Goal: Transaction & Acquisition: Subscribe to service/newsletter

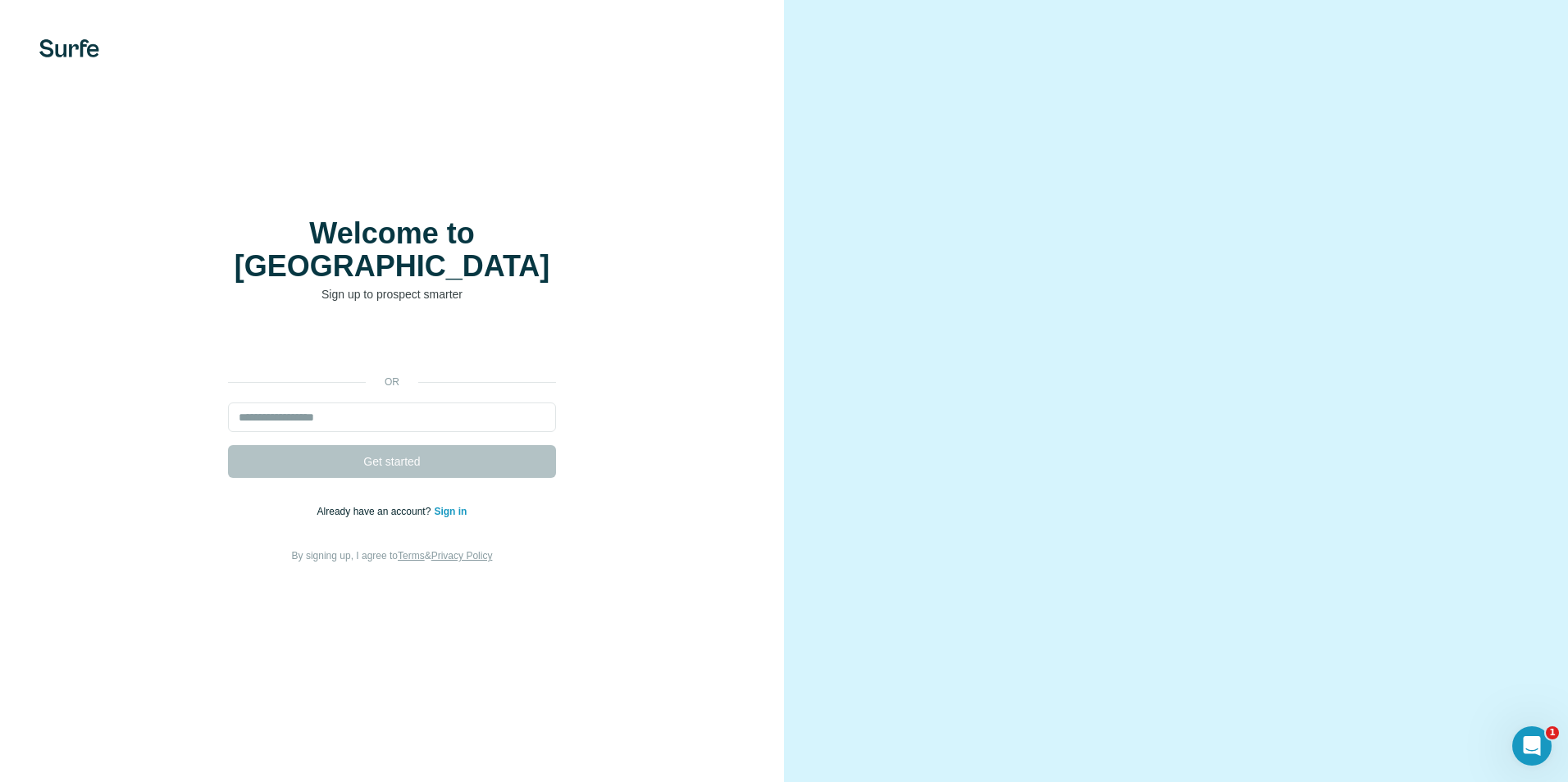
click at [597, 523] on div "or Get started Already have an account? Sign in By signing up, I agree to Terms…" at bounding box center [392, 447] width 718 height 236
click at [331, 402] on input "email" at bounding box center [392, 417] width 328 height 30
type input "**********"
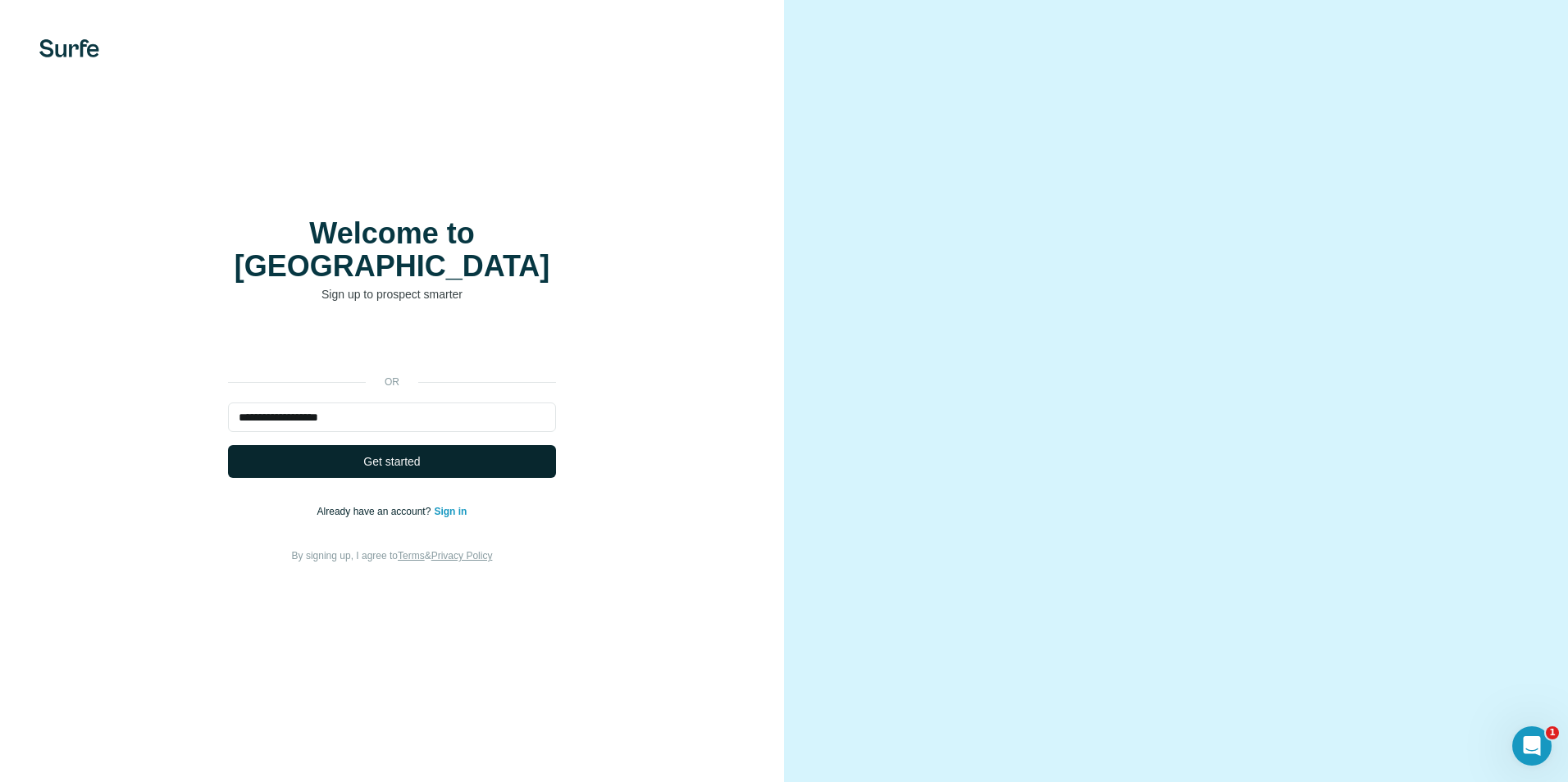
click at [421, 458] on button "Get started" at bounding box center [392, 461] width 328 height 33
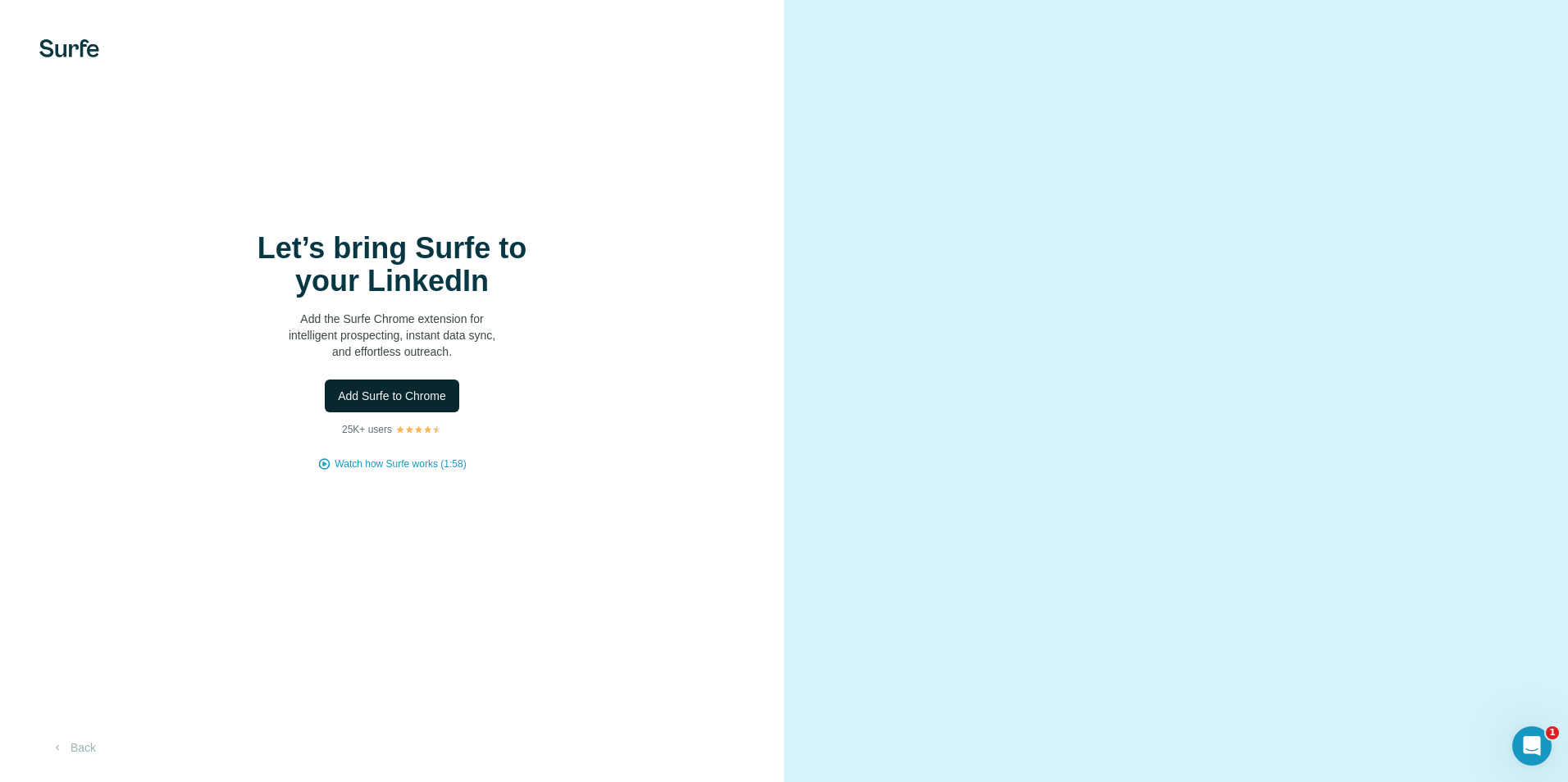
click at [422, 391] on span "Add Surfe to Chrome" at bounding box center [392, 395] width 108 height 17
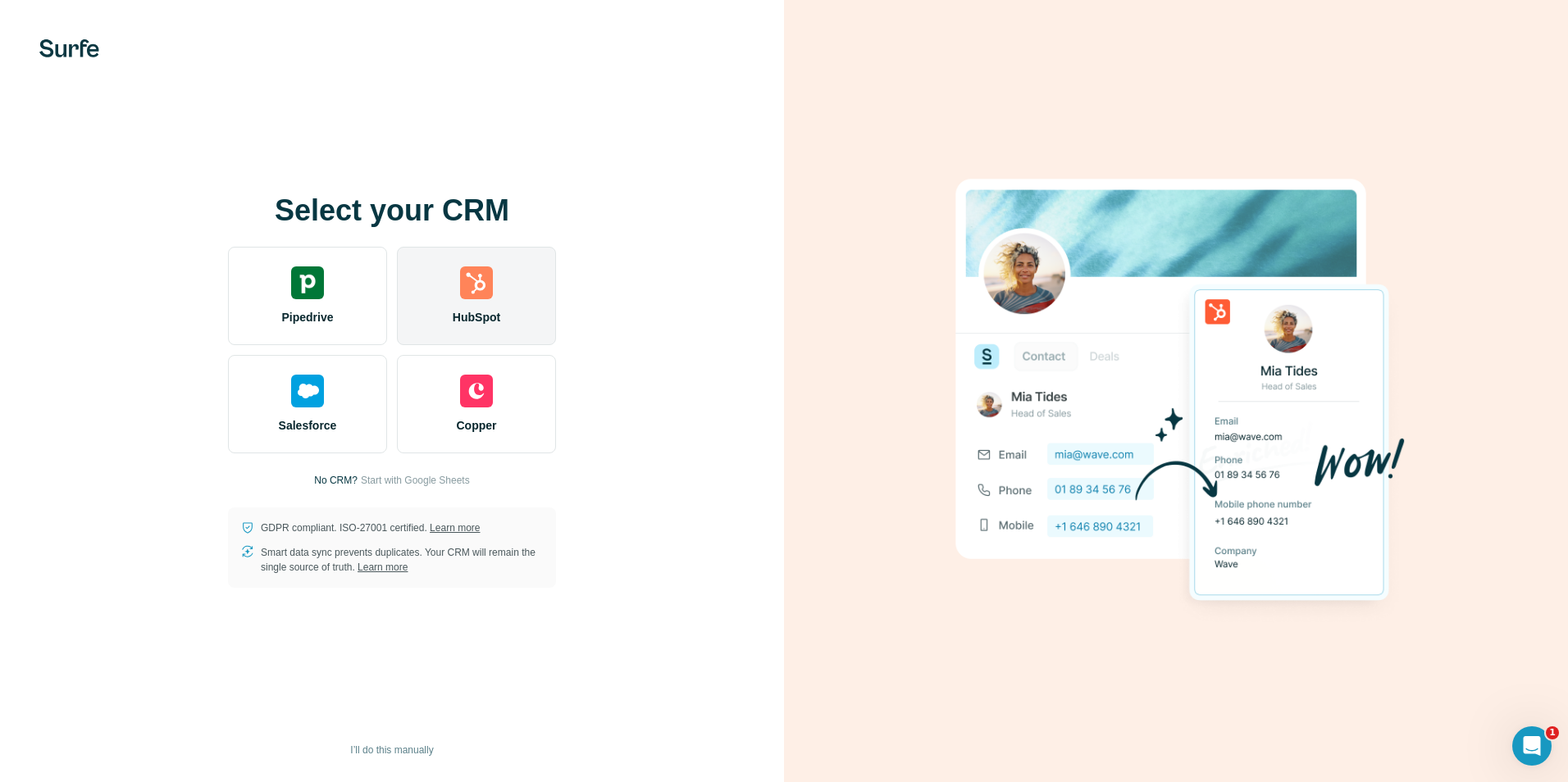
click at [488, 312] on span "HubSpot" at bounding box center [476, 317] width 48 height 17
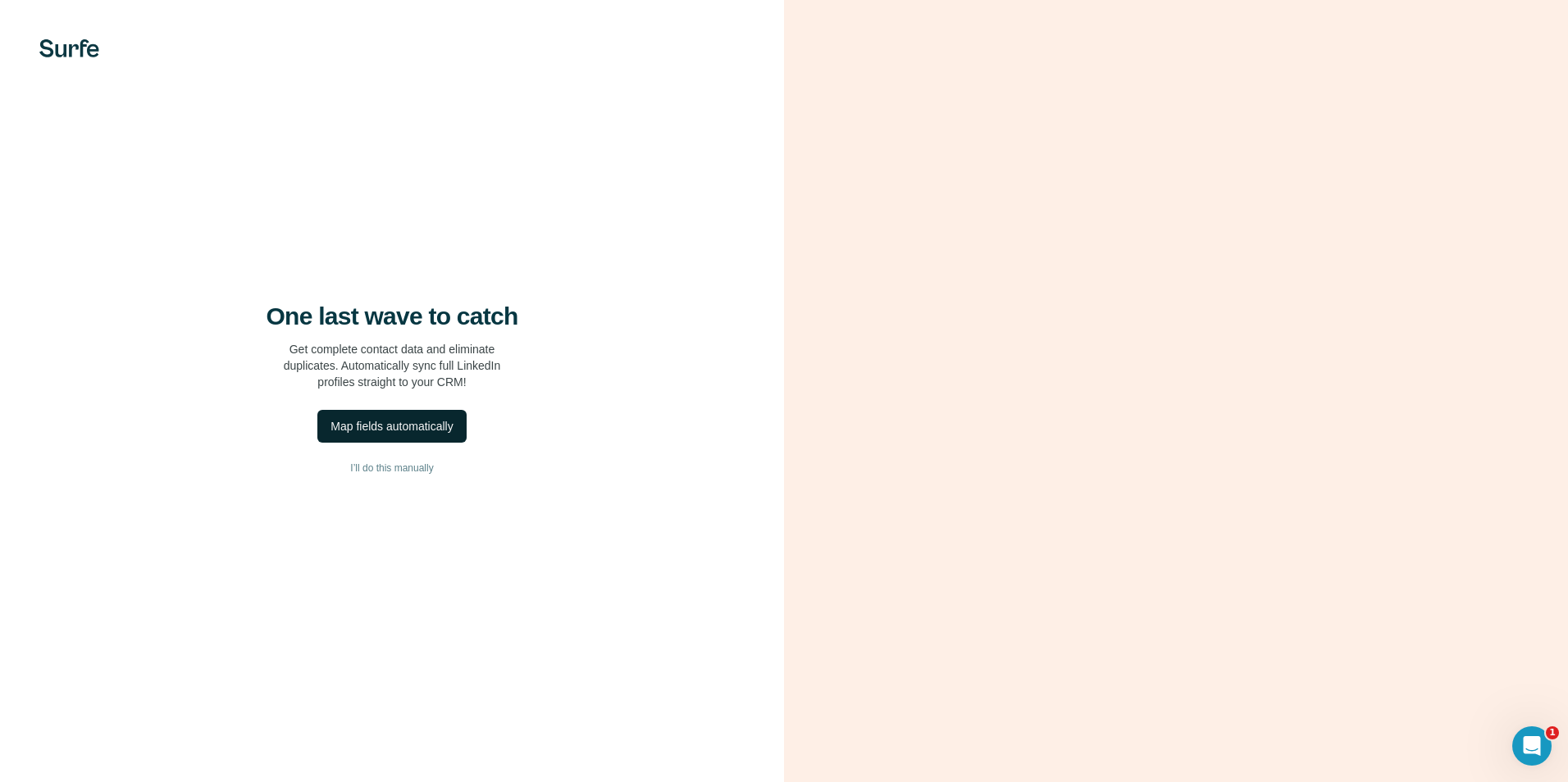
click at [410, 423] on div "Map fields automatically" at bounding box center [392, 426] width 122 height 17
